Goal: Information Seeking & Learning: Learn about a topic

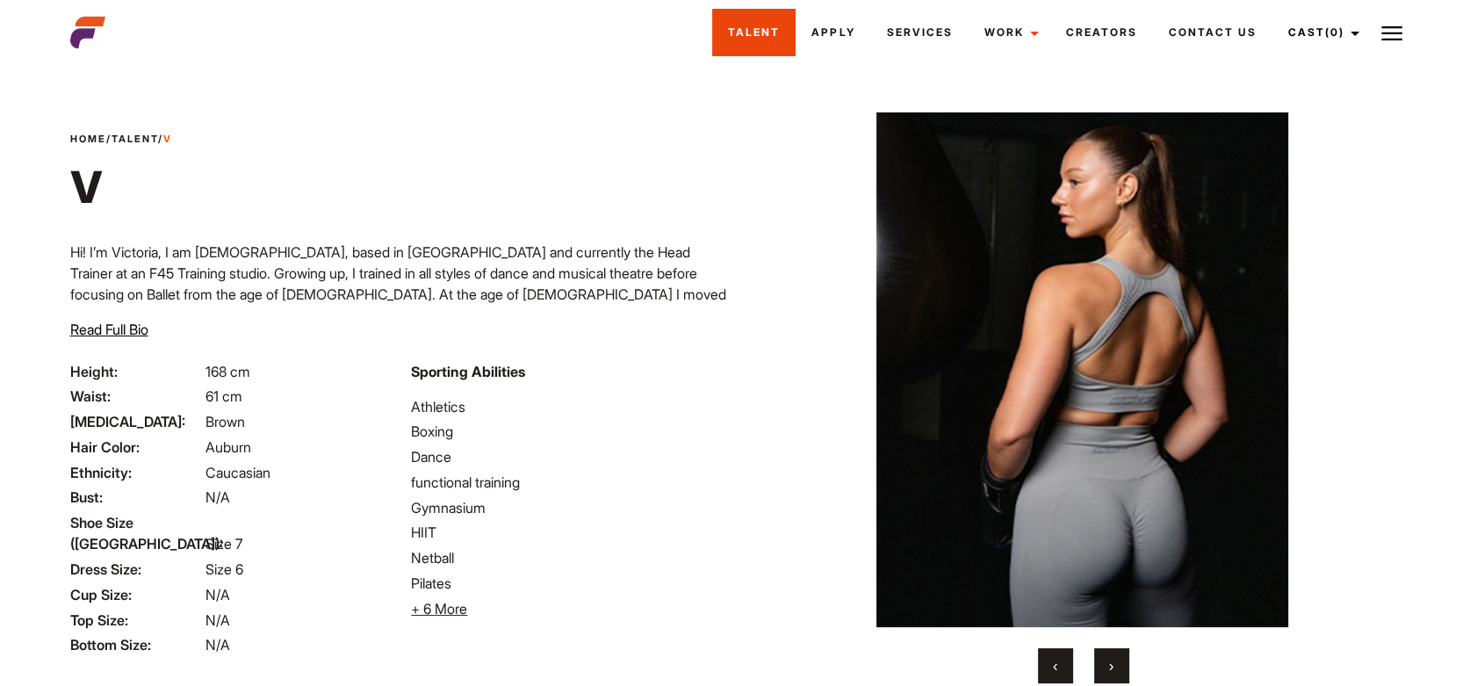
click at [725, 40] on link "Talent" at bounding box center [753, 32] width 83 height 47
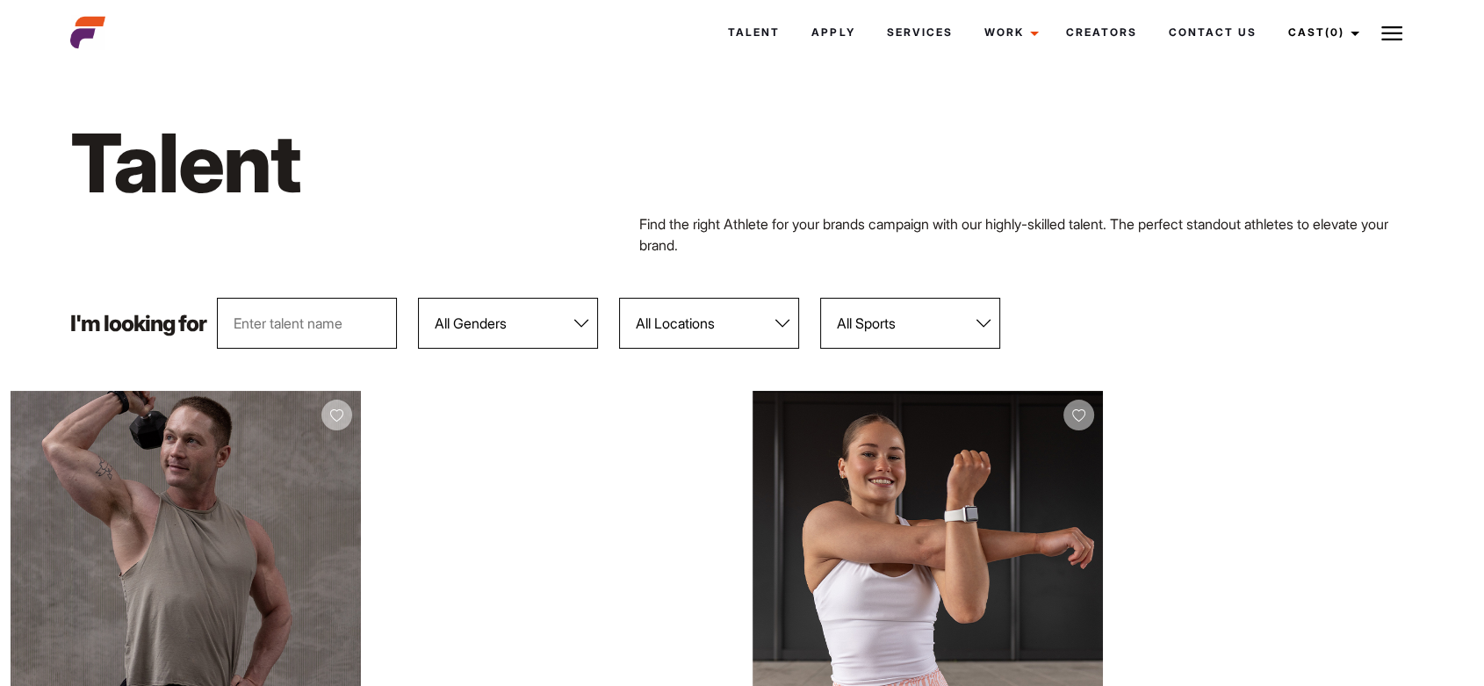
click at [696, 323] on select "All Locations Adelaide Brisbane Darwin Gold Coast Melbourne Perth Sunshine Coas…" at bounding box center [709, 323] width 180 height 51
click at [622, 298] on select "All Locations Adelaide Brisbane Darwin Gold Coast Melbourne Perth Sunshine Coas…" at bounding box center [709, 323] width 180 height 51
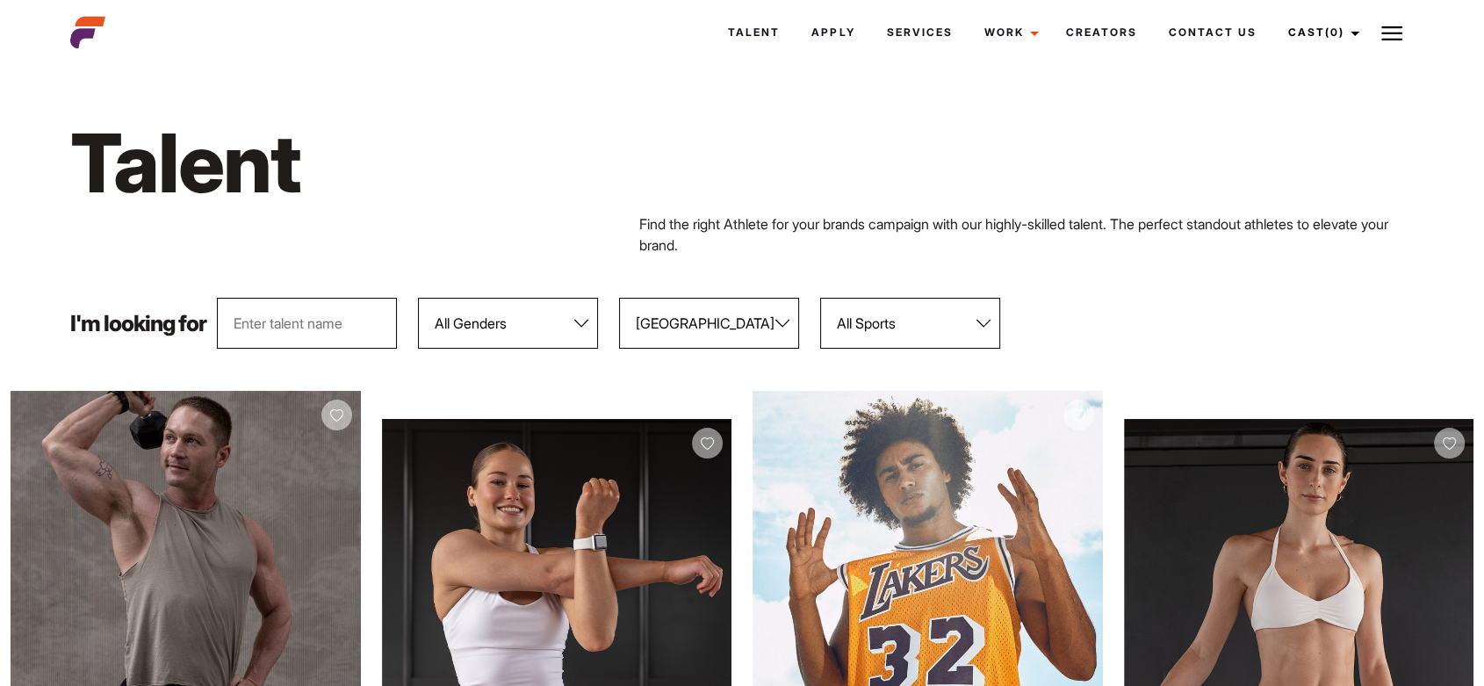
click at [739, 298] on select "All Locations Adelaide Brisbane Darwin Gold Coast Melbourne Perth Sunshine Coas…" at bounding box center [709, 323] width 180 height 51
click at [622, 298] on select "All Locations Adelaide Brisbane Darwin Gold Coast Melbourne Perth Sunshine Coas…" at bounding box center [709, 323] width 180 height 51
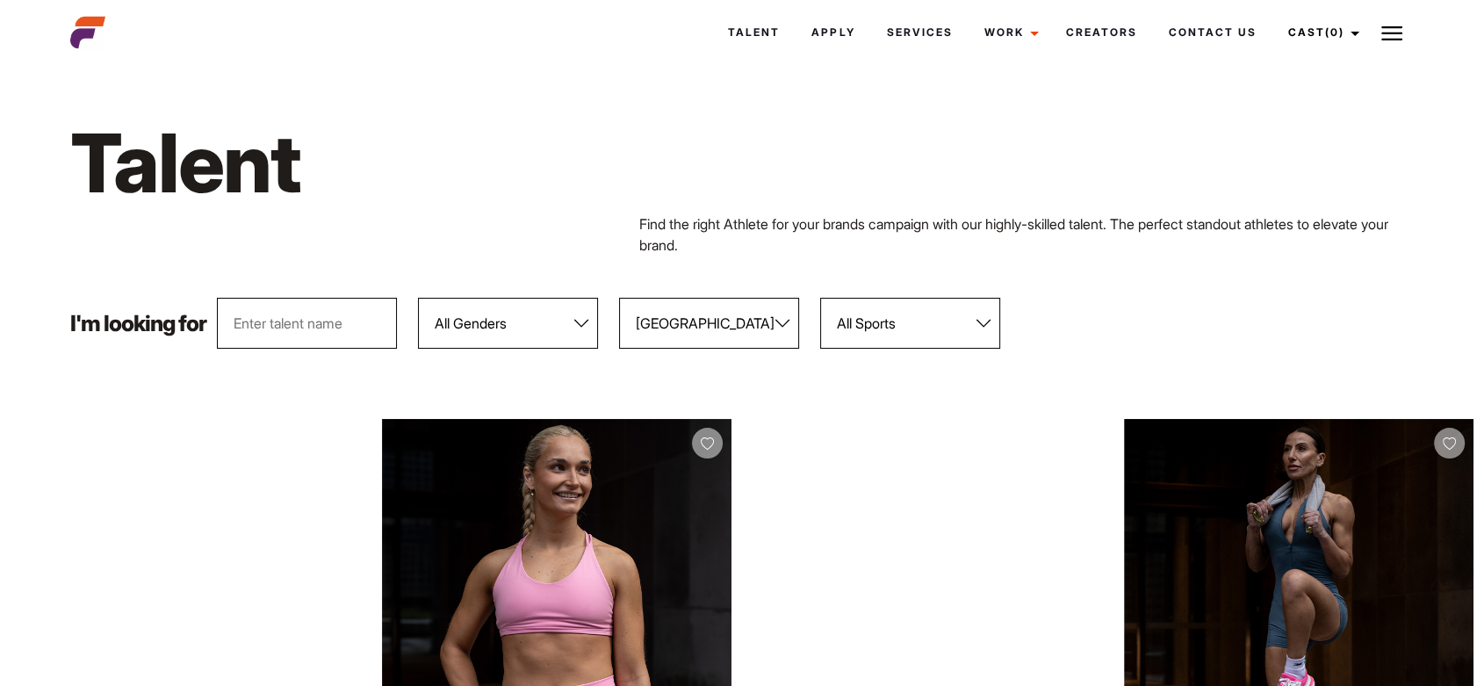
click at [695, 330] on select "All Locations Adelaide Brisbane Darwin Gold Coast Melbourne Perth Sunshine Coas…" at bounding box center [709, 323] width 180 height 51
select select "117"
click at [622, 298] on select "All Locations Adelaide Brisbane Darwin Gold Coast Melbourne Perth Sunshine Coas…" at bounding box center [709, 323] width 180 height 51
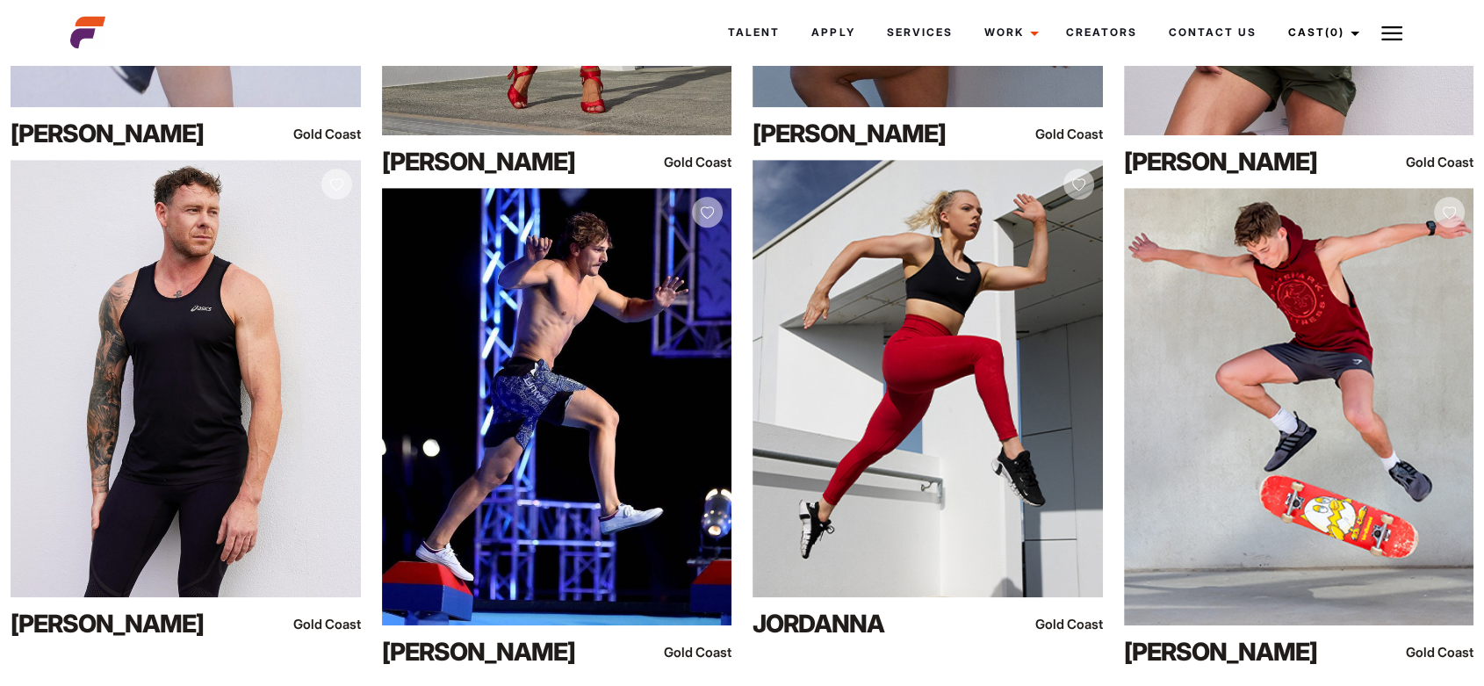
scroll to position [1482, 0]
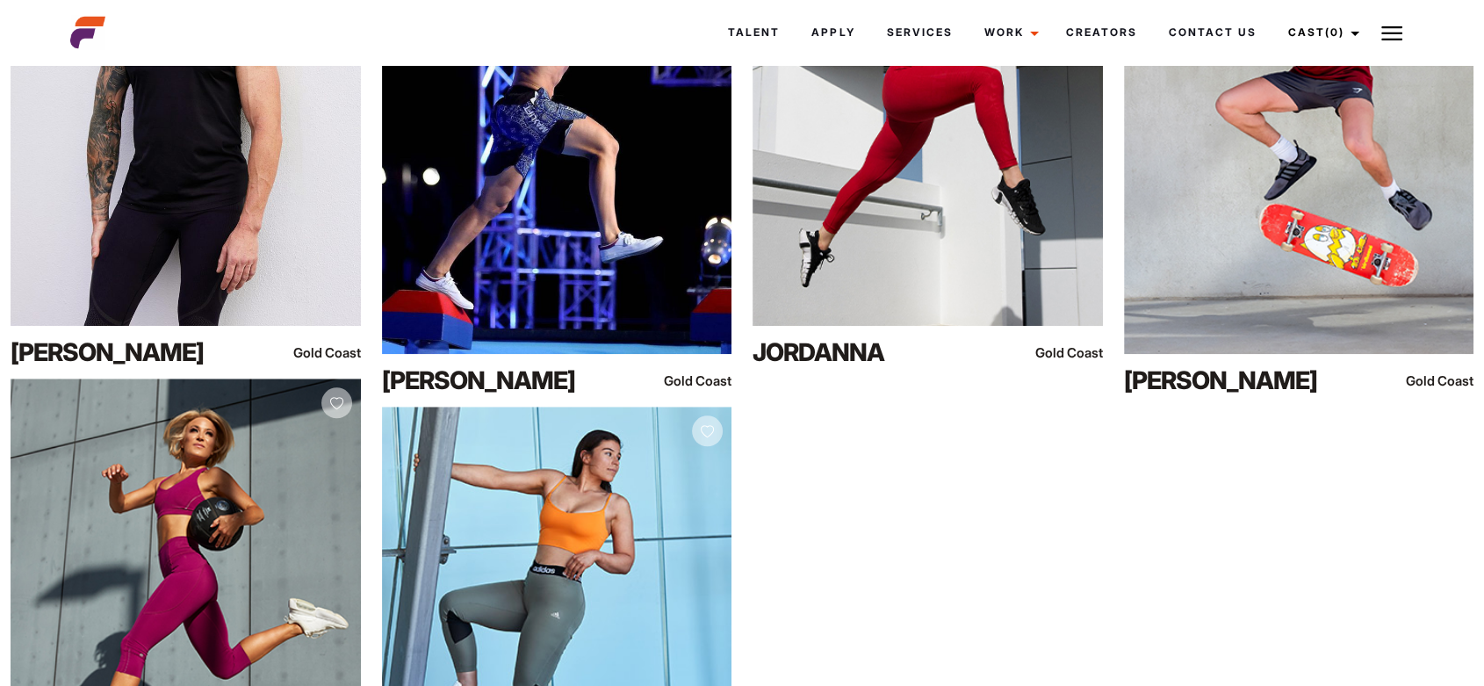
drag, startPoint x: 1457, startPoint y: 544, endPoint x: 1475, endPoint y: 228, distance: 315.8
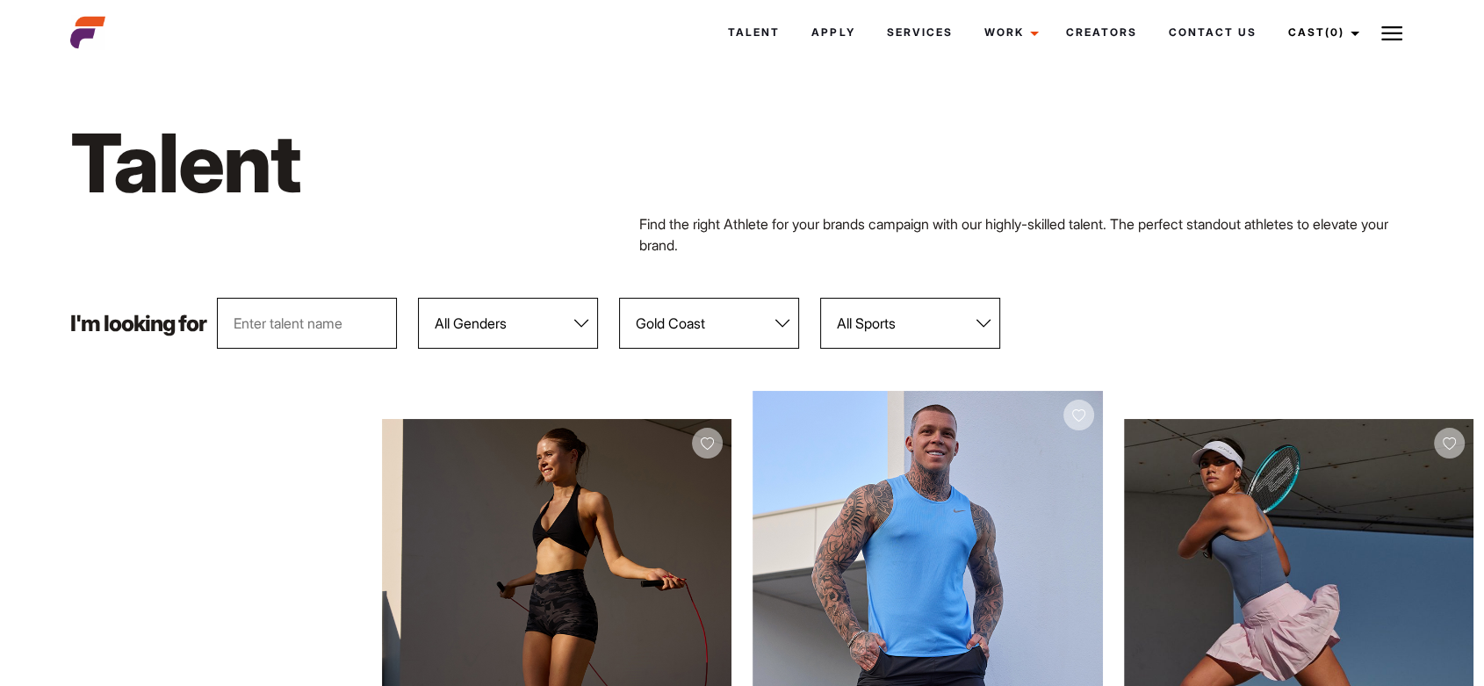
click at [739, 321] on select "All Locations Adelaide Brisbane Darwin Gold Coast Melbourne Perth Sunshine Coas…" at bounding box center [709, 323] width 180 height 51
select select
click at [622, 298] on select "All Locations Adelaide Brisbane Darwin Gold Coast Melbourne Perth Sunshine Coas…" at bounding box center [709, 323] width 180 height 51
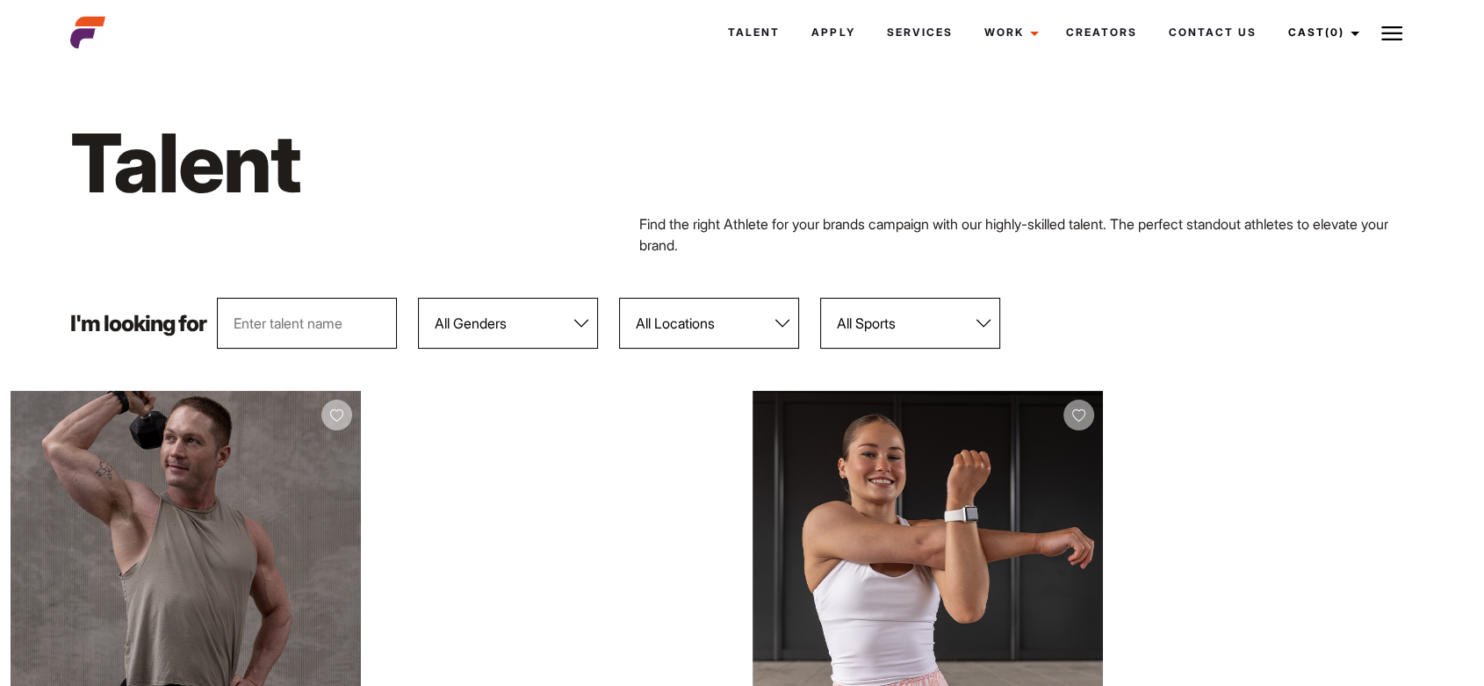
click at [364, 324] on input "text" at bounding box center [307, 323] width 180 height 51
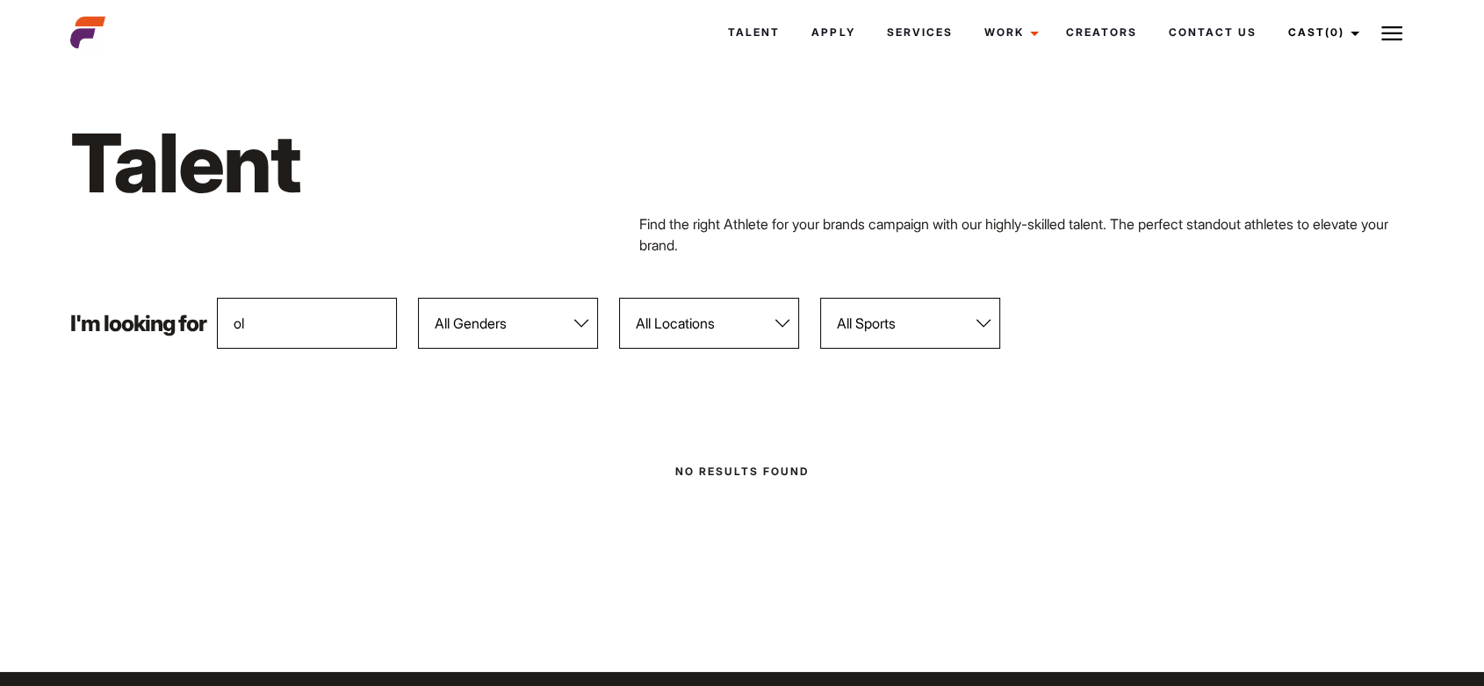
type input "o"
type input "liv"
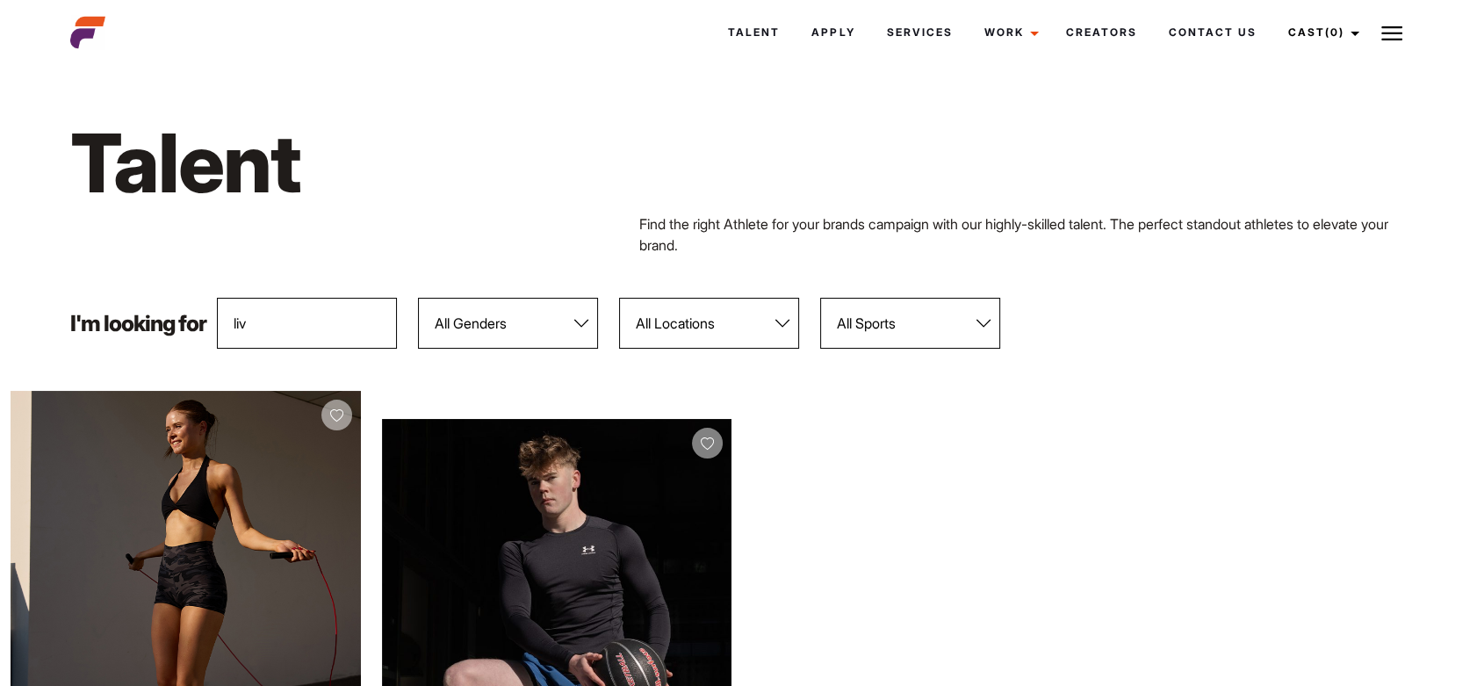
drag, startPoint x: 0, startPoint y: 446, endPoint x: 101, endPoint y: 462, distance: 102.2
click at [101, 462] on div "View Profile Liv G Gold Coast" at bounding box center [185, 636] width 371 height 490
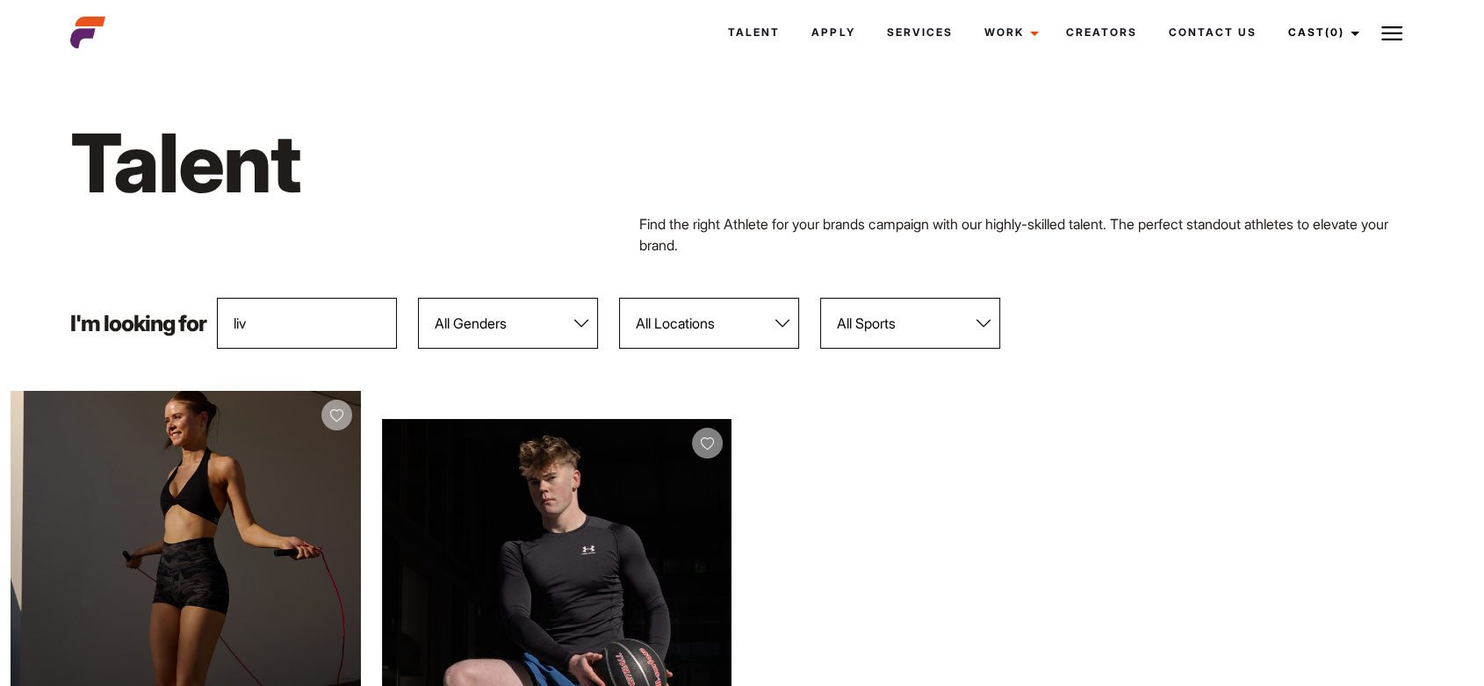
click at [101, 462] on div "View Profile" at bounding box center [186, 609] width 350 height 437
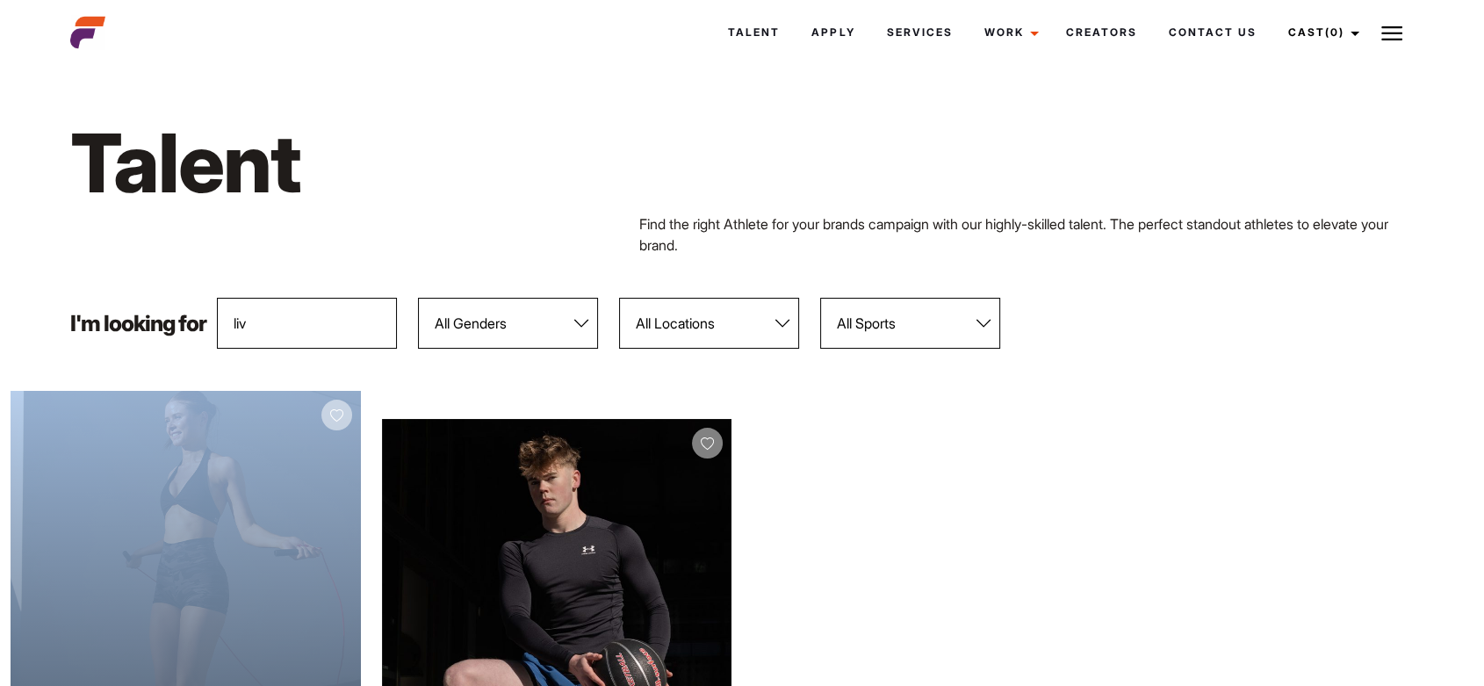
click at [101, 462] on div "View Profile" at bounding box center [186, 609] width 350 height 437
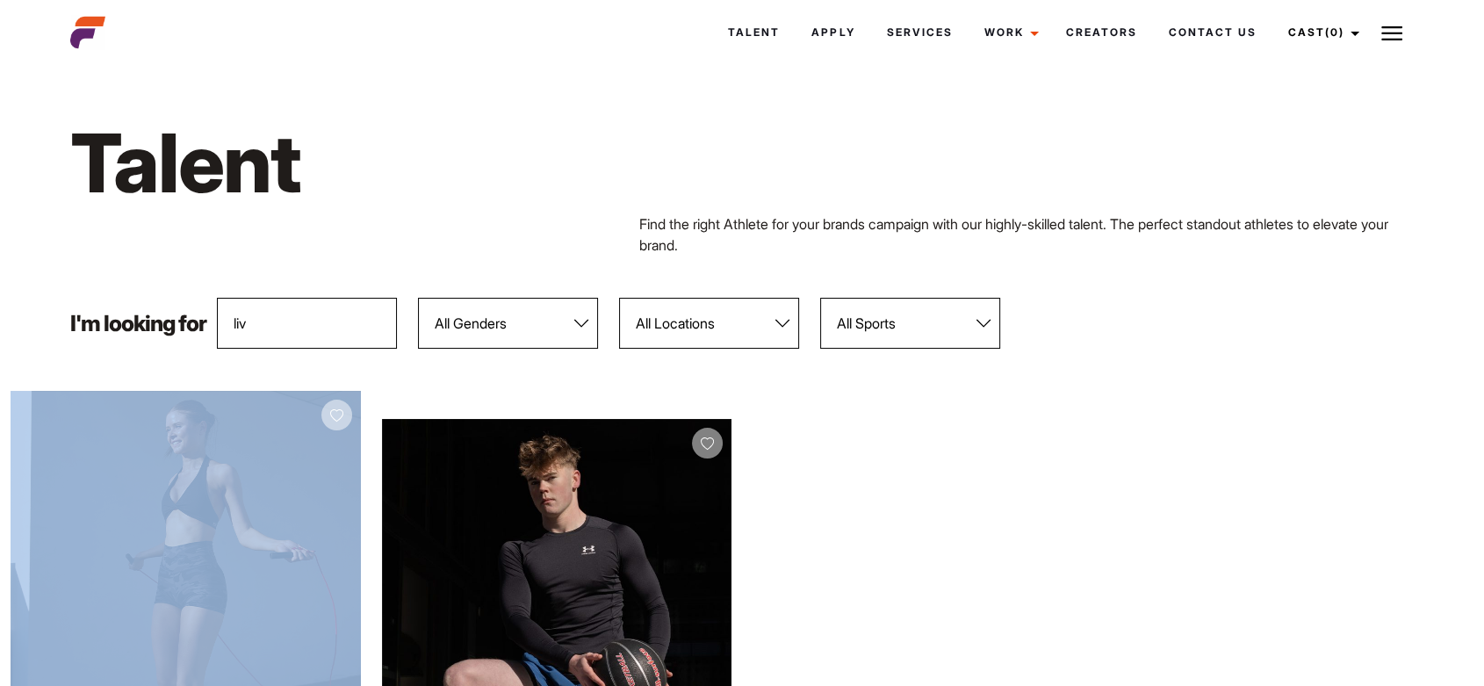
click at [652, 332] on select "All Locations Adelaide Brisbane Darwin Gold Coast Melbourne Perth Sunshine Coas…" at bounding box center [709, 323] width 180 height 51
select select "118"
click at [622, 298] on select "All Locations Adelaide Brisbane Darwin Gold Coast Melbourne Perth Sunshine Coas…" at bounding box center [709, 323] width 180 height 51
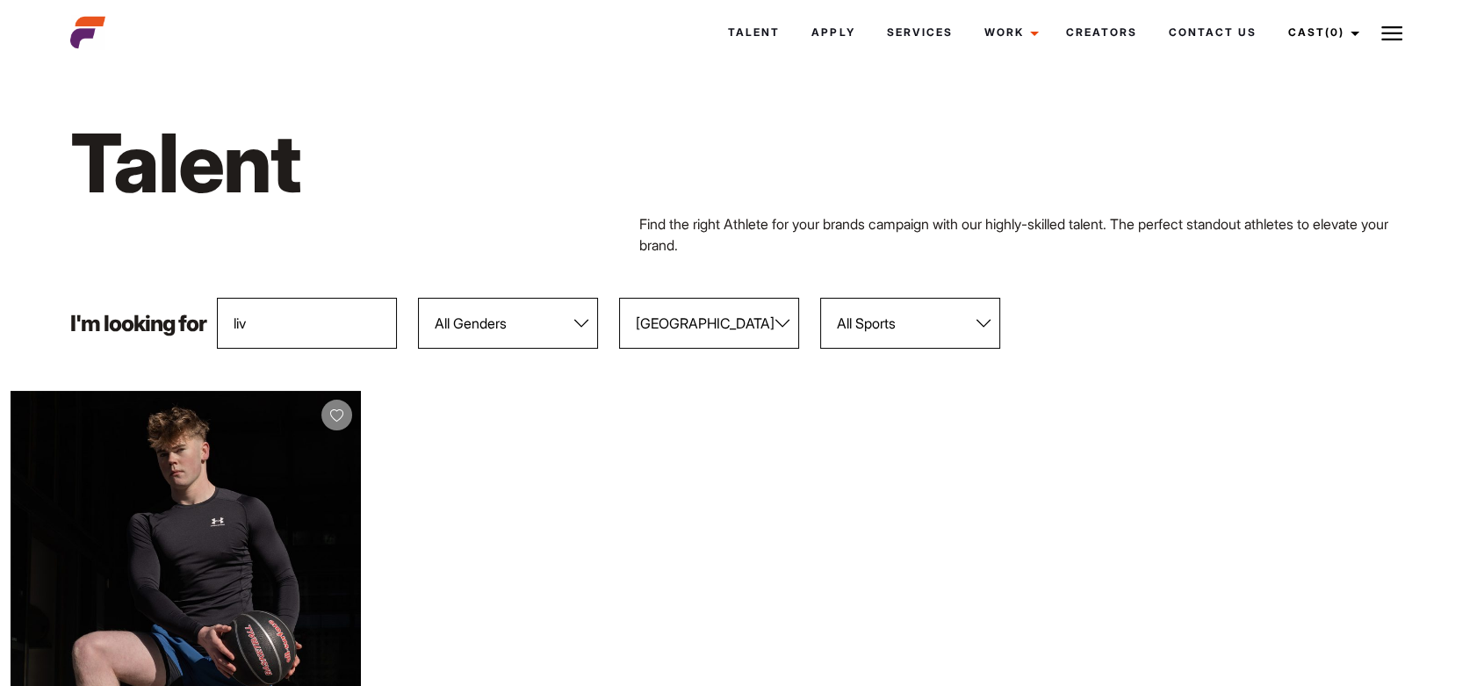
click at [333, 337] on input "liv" at bounding box center [307, 323] width 180 height 51
type input "l"
click at [333, 337] on input "text" at bounding box center [307, 323] width 180 height 51
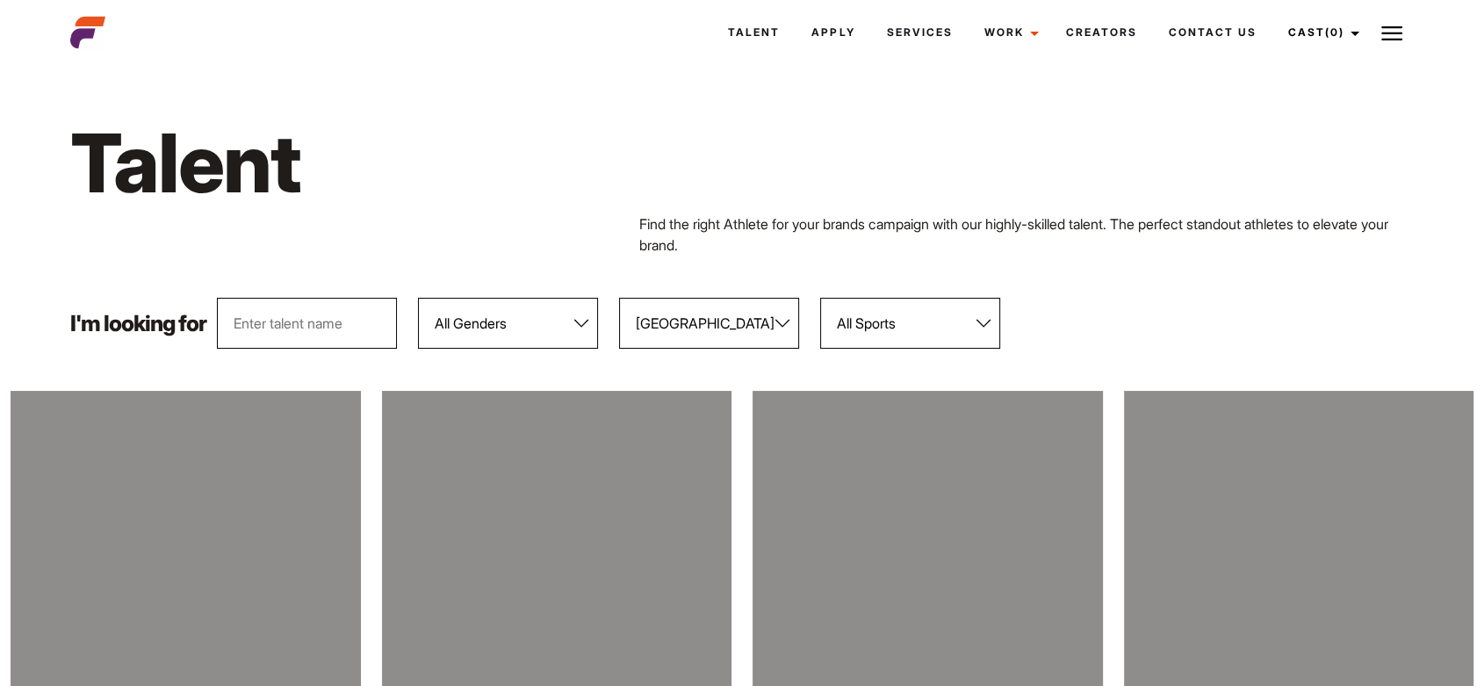
click at [333, 337] on input "text" at bounding box center [307, 323] width 180 height 51
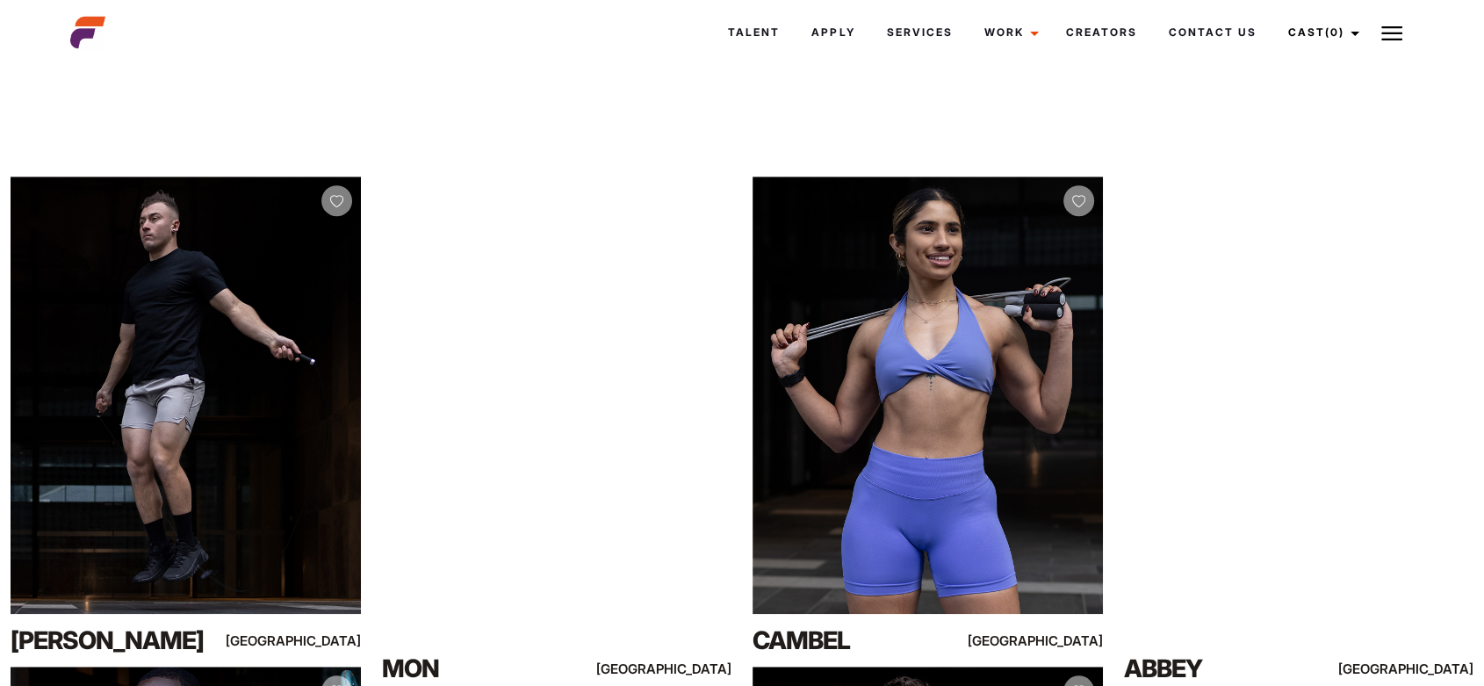
scroll to position [1090, 0]
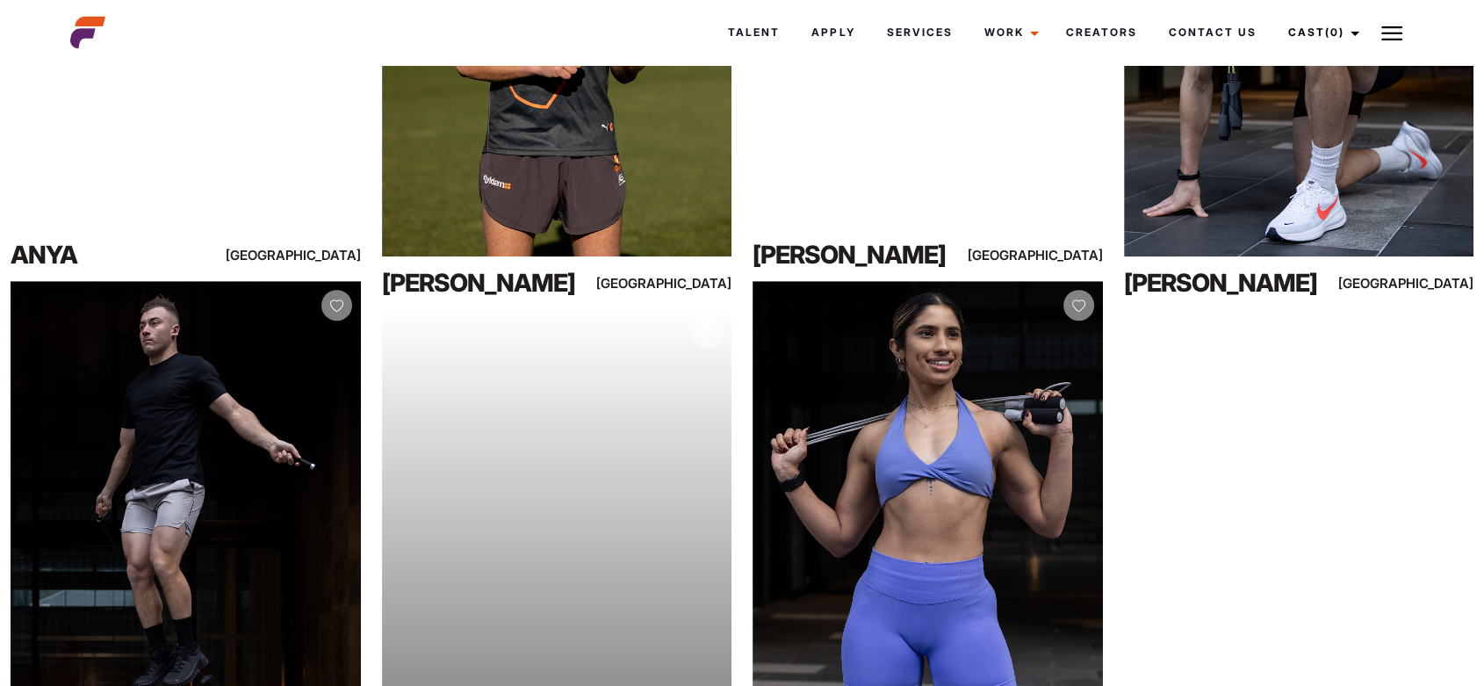
click at [607, 458] on div "Your browser does not support the video tag. View Profile" at bounding box center [557, 527] width 350 height 437
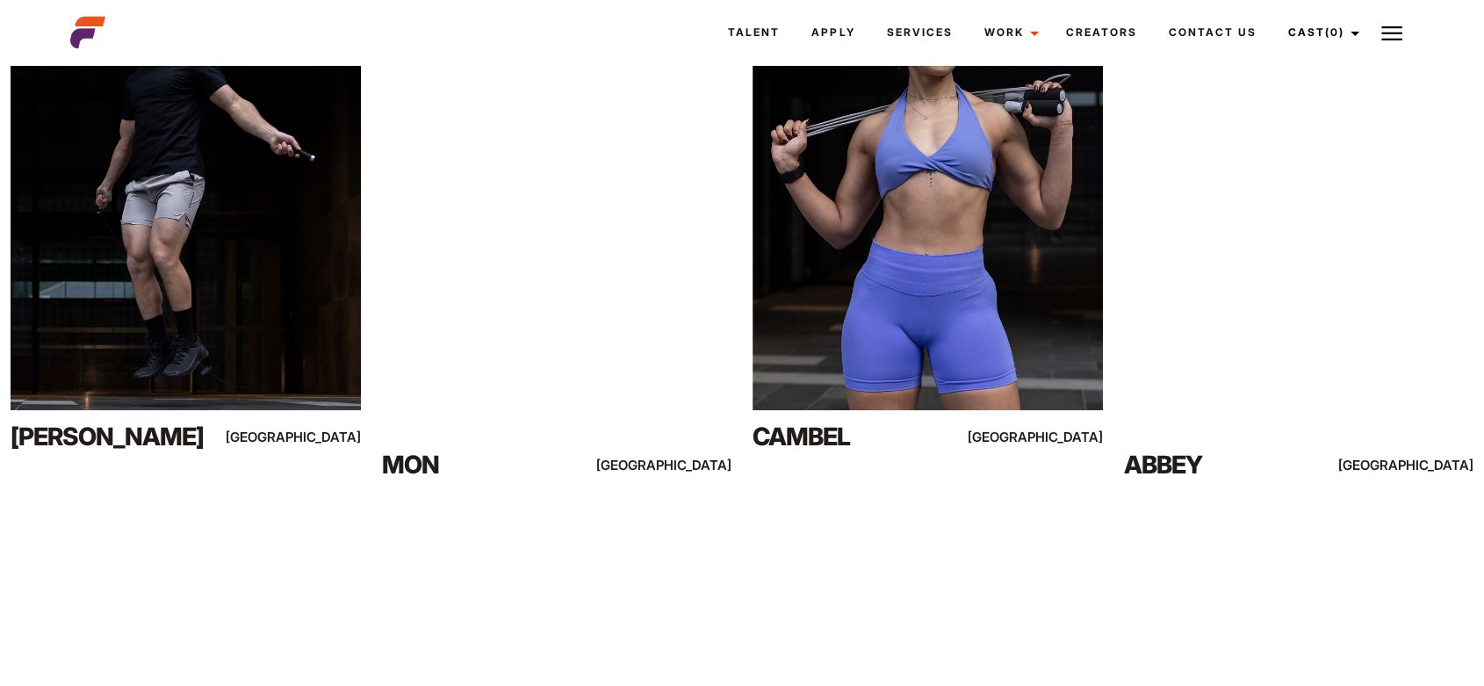
scroll to position [1401, 0]
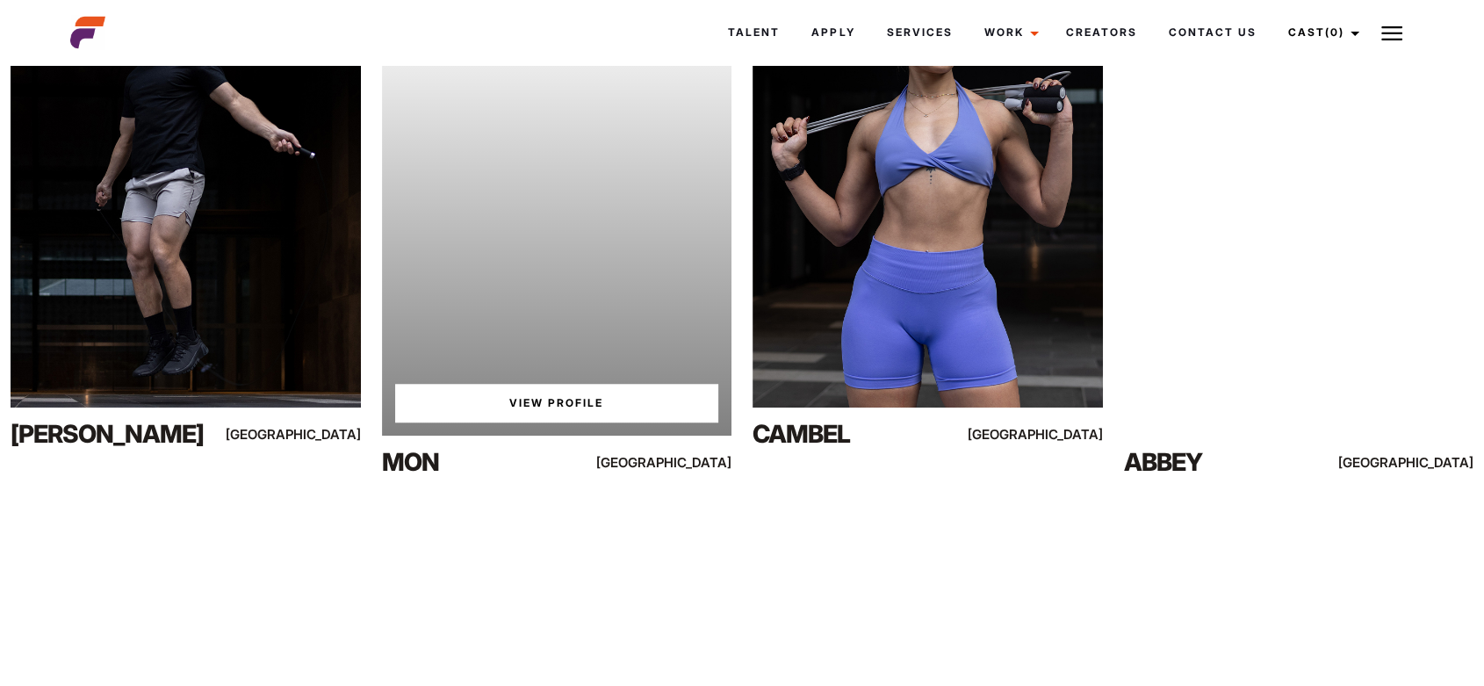
click at [565, 392] on link "View Profile" at bounding box center [557, 403] width 324 height 39
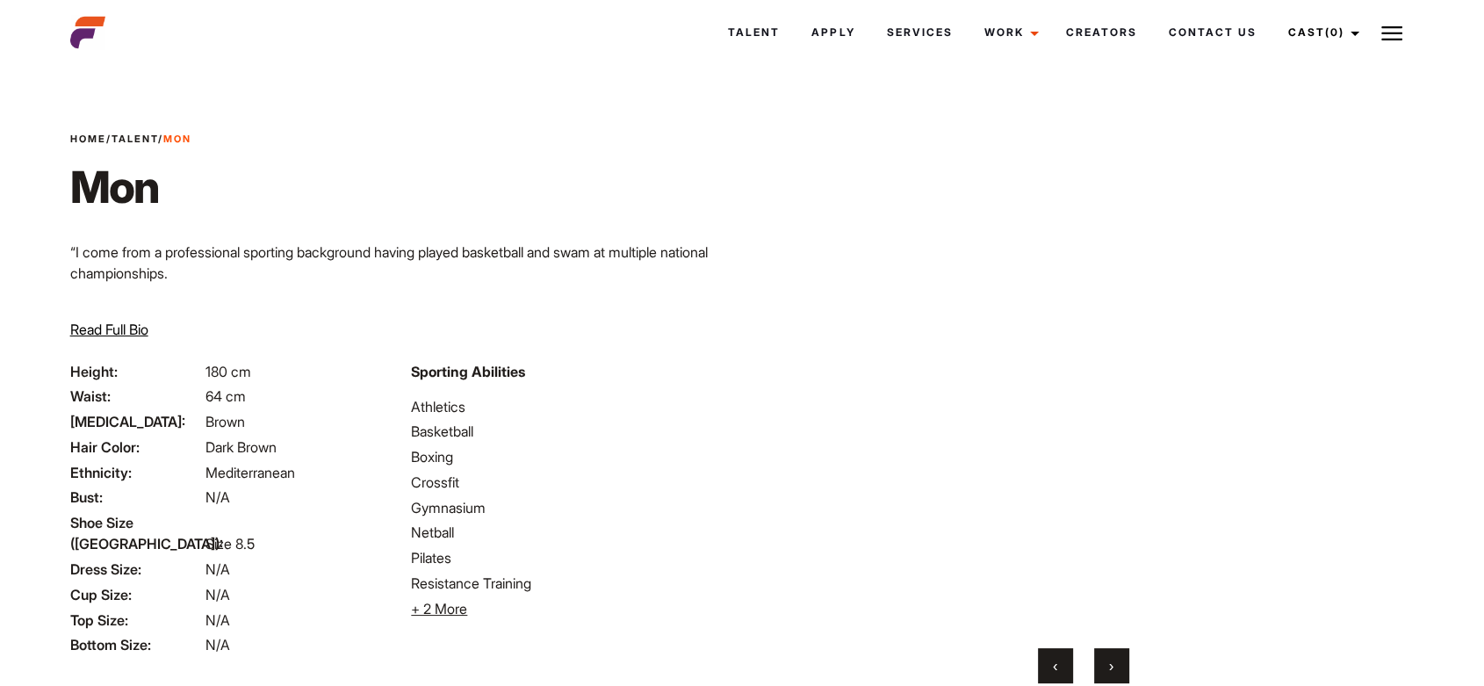
click at [139, 326] on span "Read Full Bio" at bounding box center [109, 330] width 78 height 18
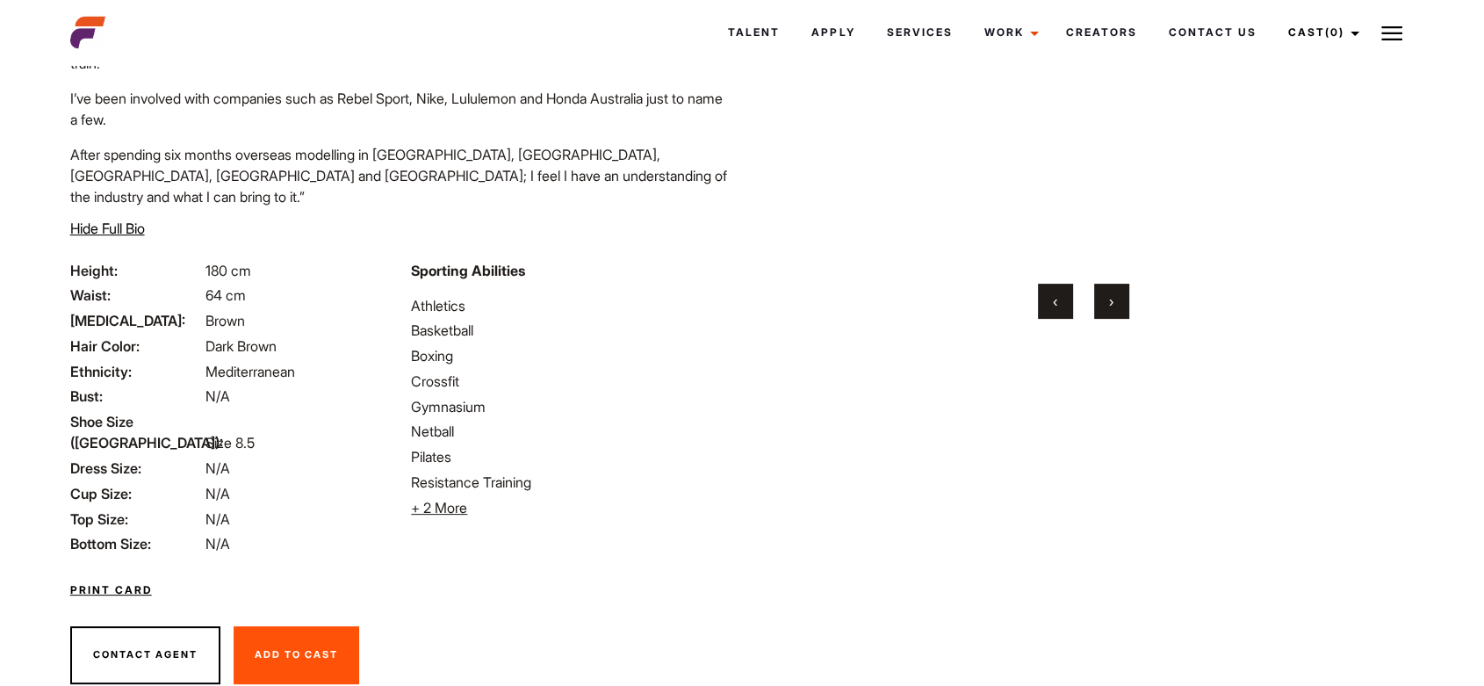
scroll to position [375, 0]
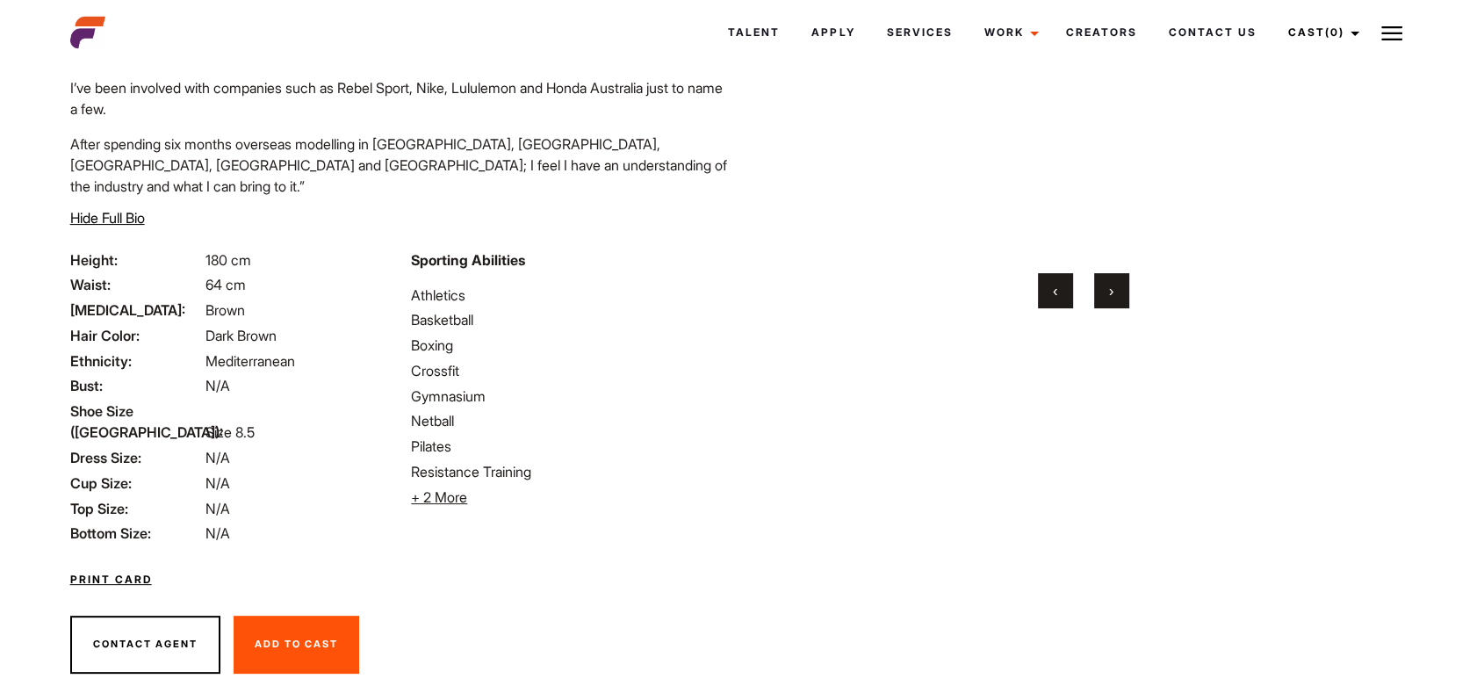
click at [464, 488] on span "+ 2 More" at bounding box center [439, 497] width 56 height 18
